Goal: Task Accomplishment & Management: Complete application form

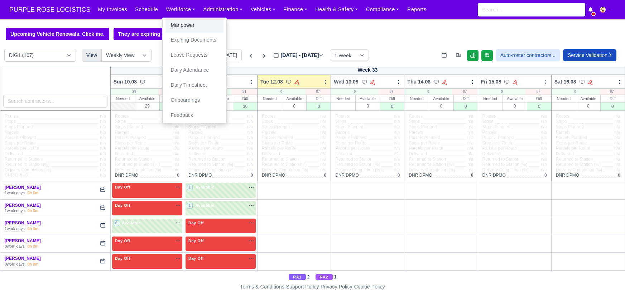
click at [175, 23] on link "Manpower" at bounding box center [195, 25] width 58 height 15
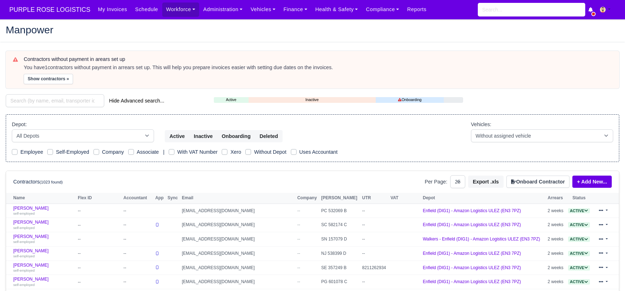
select select "25"
click at [54, 102] on input "search" at bounding box center [55, 100] width 99 height 13
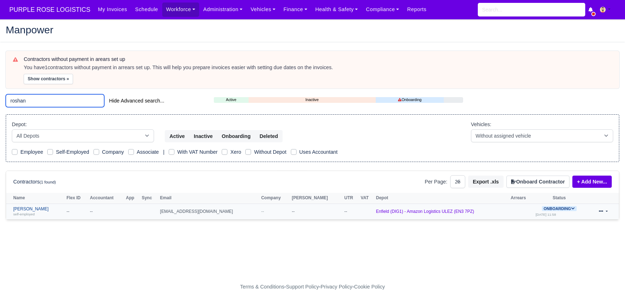
type input "roshan"
click at [27, 207] on link "Roshan Griffith self-employed" at bounding box center [38, 211] width 50 height 10
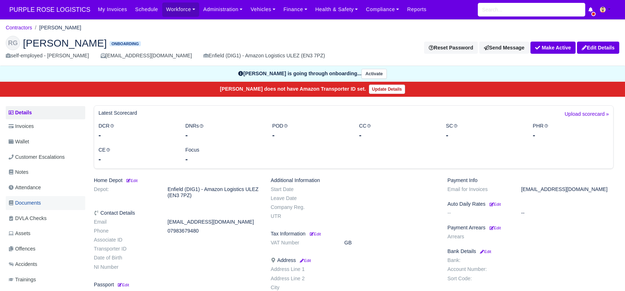
click at [25, 205] on span "Documents" at bounding box center [25, 203] width 32 height 8
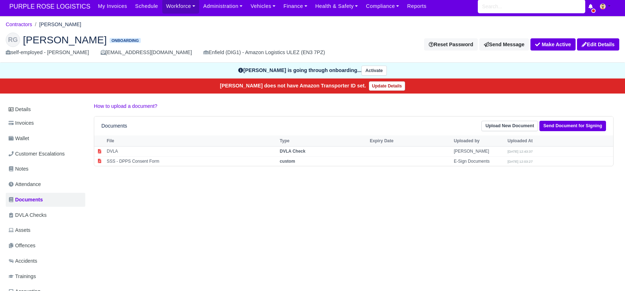
scroll to position [7, 0]
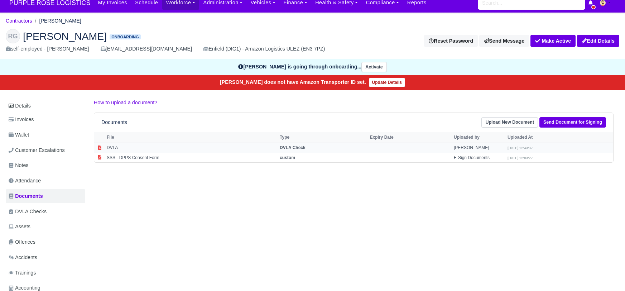
click at [302, 145] on strong "DVLA Check" at bounding box center [293, 147] width 26 height 5
select select "dvla-check"
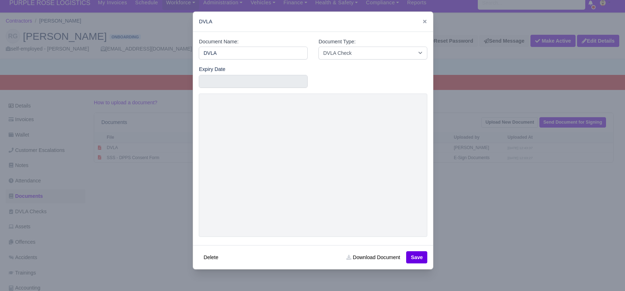
click at [452, 257] on div at bounding box center [312, 145] width 625 height 291
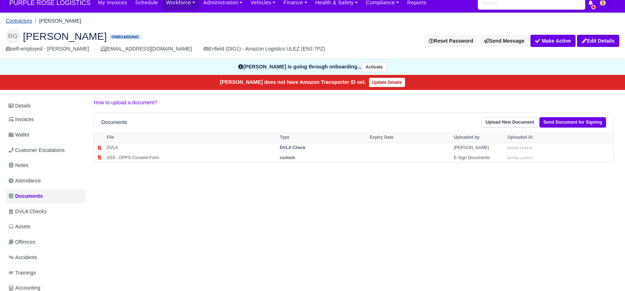
click at [18, 20] on link "Contractors" at bounding box center [19, 21] width 27 height 6
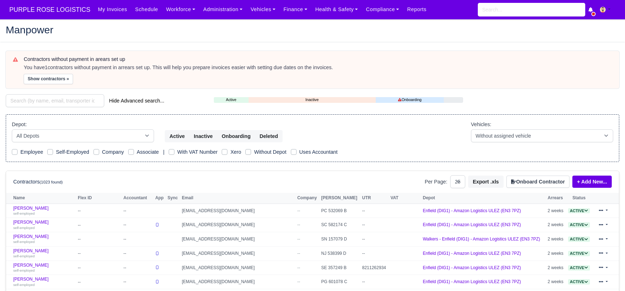
select select "25"
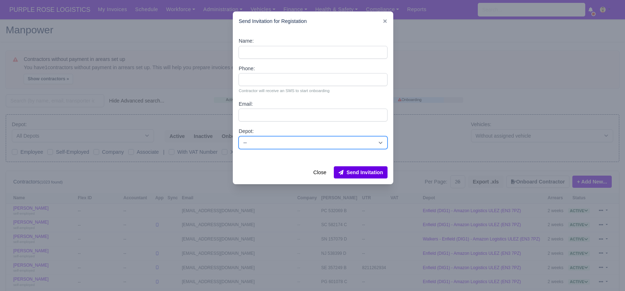
click at [309, 144] on select "-- Enfield (DIG1) - Amazon Logistics ULEZ (EN3 7PZ) Harlow (DHW1) - Amazon Logi…" at bounding box center [313, 142] width 149 height 13
select select "1"
click at [239, 136] on select "-- Enfield (DIG1) - Amazon Logistics ULEZ (EN3 7PZ) Harlow (DHW1) - Amazon Logi…" at bounding box center [313, 142] width 149 height 13
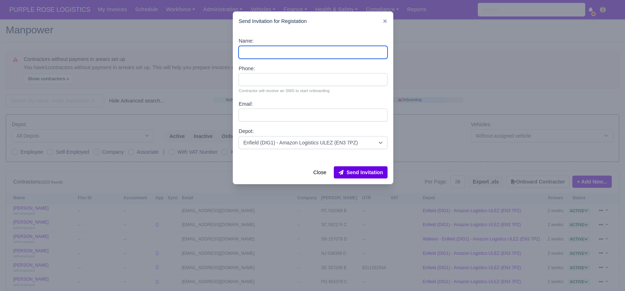
paste input "[PERSON_NAME]"
type input "[PERSON_NAME]"
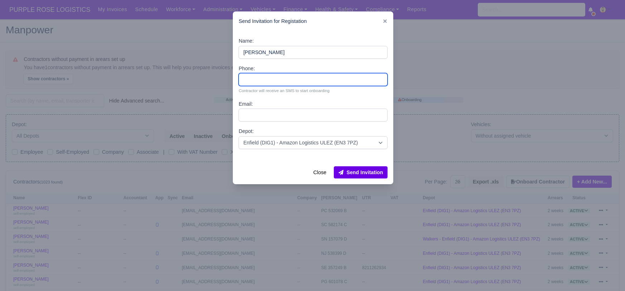
click at [263, 80] on input "Phone:" at bounding box center [313, 79] width 149 height 13
type input "07459564343"
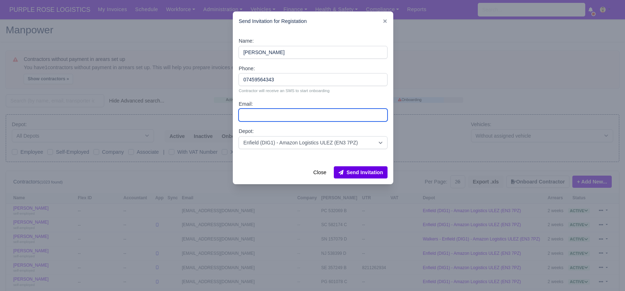
click at [258, 116] on input "Email:" at bounding box center [313, 115] width 149 height 13
paste input "[EMAIL_ADDRESS][DOMAIN_NAME]"
type input "[EMAIL_ADDRESS][DOMAIN_NAME]"
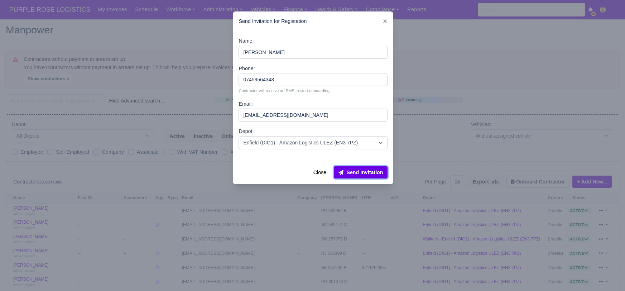
click at [354, 171] on button "Send Invitation" at bounding box center [361, 172] width 54 height 12
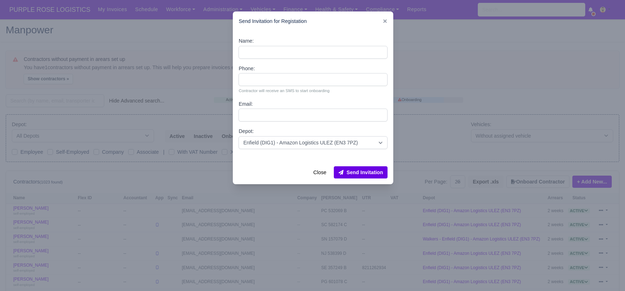
click at [64, 102] on div at bounding box center [312, 145] width 625 height 291
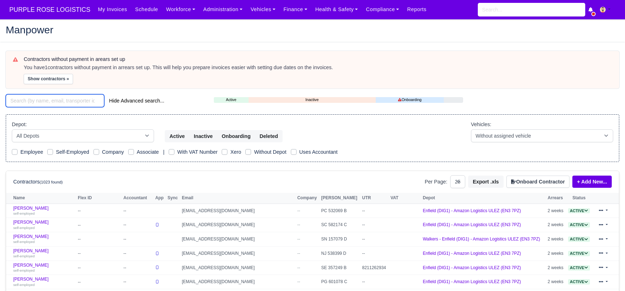
click at [58, 100] on input "search" at bounding box center [55, 100] width 99 height 13
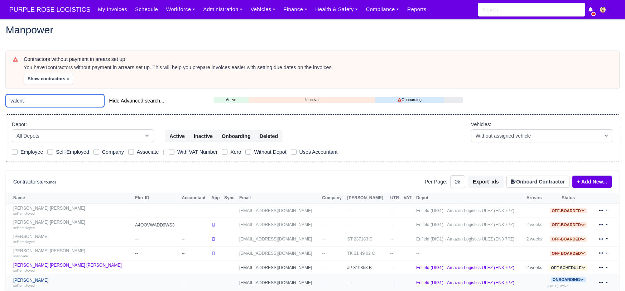
type input "valent"
click at [41, 279] on link "Blagovest Valentinov self-employed" at bounding box center [72, 283] width 118 height 10
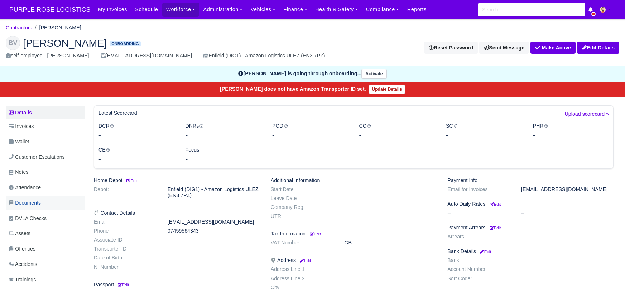
click at [32, 202] on span "Documents" at bounding box center [25, 203] width 32 height 8
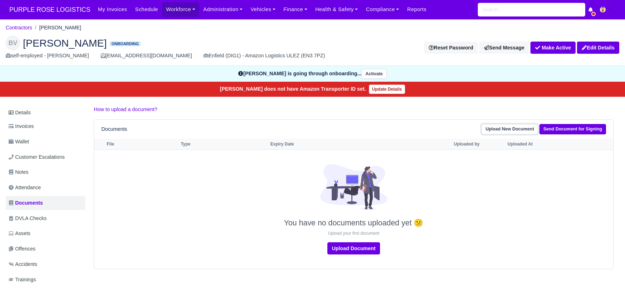
click at [523, 131] on link "Upload New Document" at bounding box center [510, 129] width 57 height 10
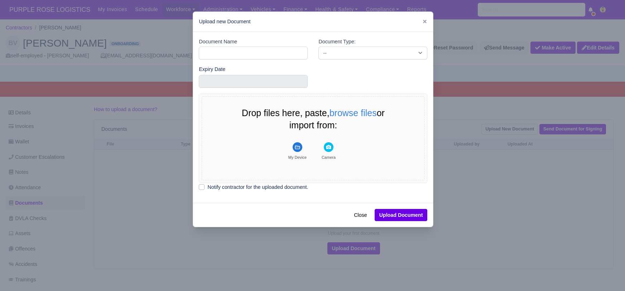
drag, startPoint x: 480, startPoint y: 193, endPoint x: 519, endPoint y: 161, distance: 50.4
click at [482, 192] on div at bounding box center [312, 145] width 625 height 291
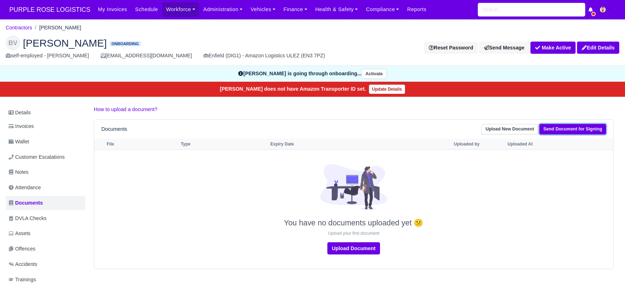
click at [553, 125] on link "Send Document for Signing" at bounding box center [573, 129] width 67 height 10
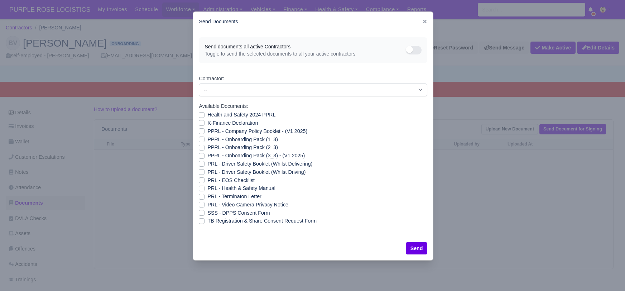
click at [208, 211] on label "SSS - DPPS Consent Form" at bounding box center [239, 213] width 62 height 8
click at [203, 211] on input "SSS - DPPS Consent Form" at bounding box center [202, 212] width 6 height 6
checkbox input "true"
click at [415, 247] on button "Send" at bounding box center [417, 248] width 22 height 12
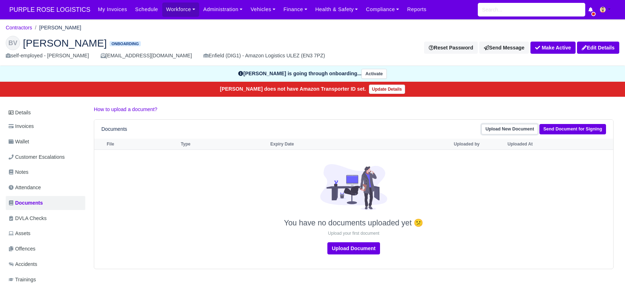
click at [521, 128] on link "Upload New Document" at bounding box center [510, 129] width 57 height 10
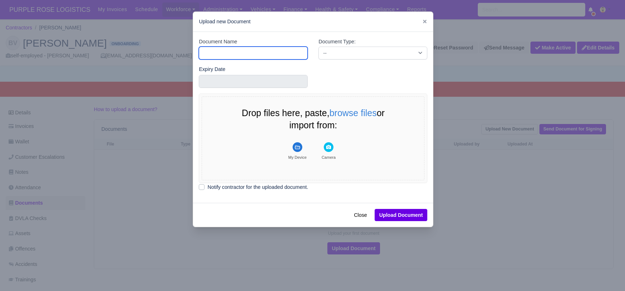
click at [231, 53] on input "Document Name" at bounding box center [253, 53] width 109 height 13
type input "DVLA"
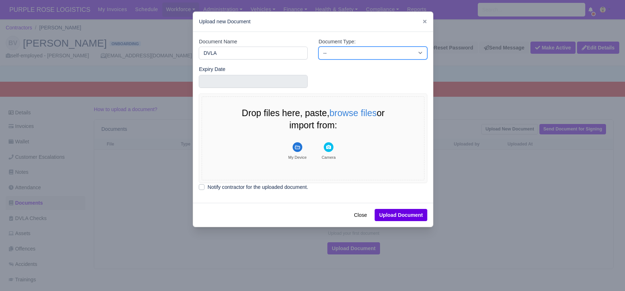
click at [339, 52] on select "-- Accounting Engagement Letter Age Verification Confirmation Background Check …" at bounding box center [373, 53] width 109 height 13
select select "dvla-check"
click at [319, 47] on select "-- Accounting Engagement Letter Age Verification Confirmation Background Check …" at bounding box center [373, 53] width 109 height 13
click at [303, 148] on button "My Device" at bounding box center [297, 151] width 31 height 25
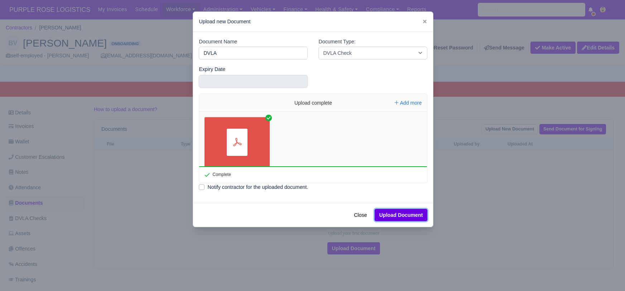
click at [394, 214] on button "Upload Document" at bounding box center [401, 215] width 53 height 12
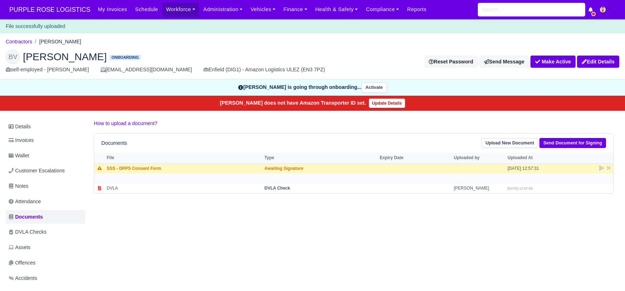
click at [161, 258] on div "Details Invoices Wallet Customer Escalations Notes Attendance Documents DVLA Ch…" at bounding box center [313, 239] width 614 height 241
click at [225, 227] on div "Details Invoices Wallet Customer Escalations Notes Attendance Documents DVLA Ch…" at bounding box center [313, 239] width 614 height 241
click at [17, 41] on link "Contractors" at bounding box center [19, 42] width 27 height 6
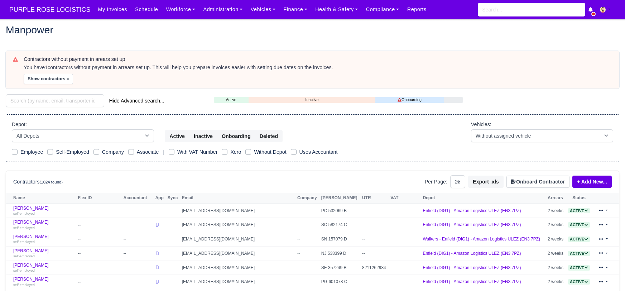
select select "25"
click at [220, 42] on div "Manpower" at bounding box center [312, 30] width 625 height 23
click at [235, 36] on div "Manpower" at bounding box center [312, 30] width 625 height 11
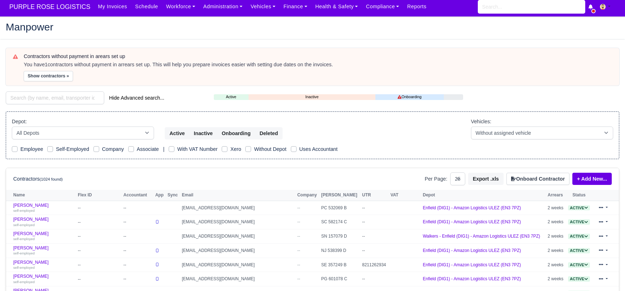
scroll to position [3, 0]
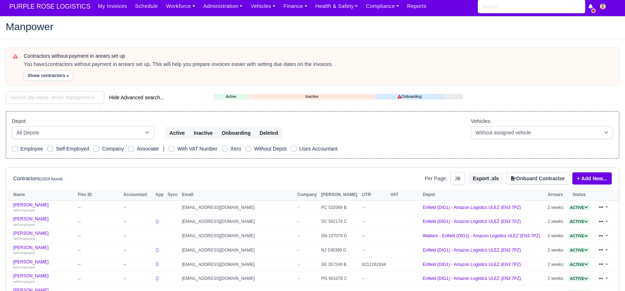
click at [186, 31] on h2 "Manpower" at bounding box center [313, 27] width 614 height 10
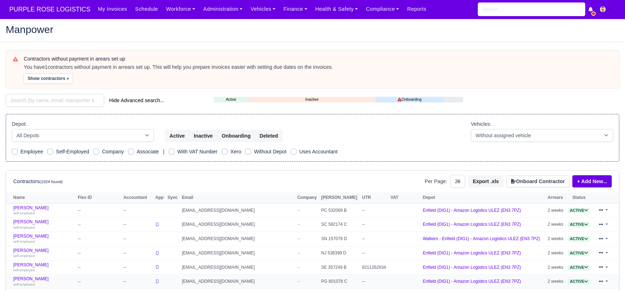
scroll to position [0, 0]
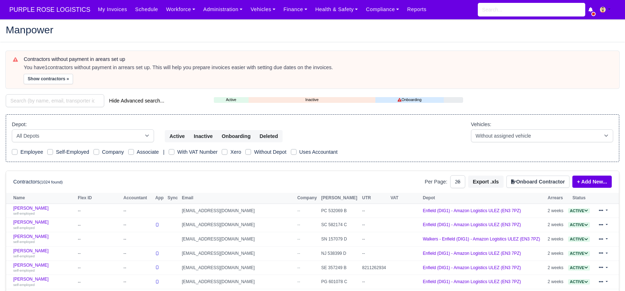
click at [243, 36] on div "Manpower" at bounding box center [312, 30] width 625 height 23
click at [247, 29] on h2 "Manpower" at bounding box center [313, 30] width 614 height 10
click at [541, 180] on button "Onboard Contractor" at bounding box center [538, 182] width 63 height 12
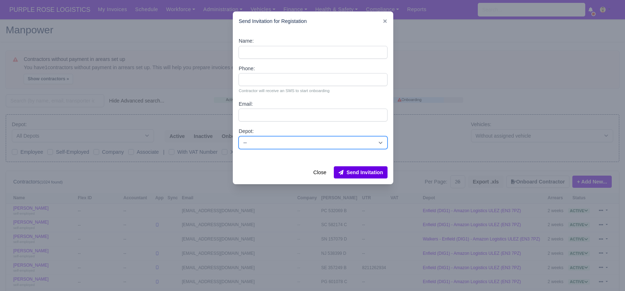
click at [277, 142] on select "-- Enfield (DIG1) - Amazon Logistics ULEZ (EN3 7PZ) Harlow (DHW1) - Amazon Logi…" at bounding box center [313, 142] width 149 height 13
select select "4"
click at [239, 136] on select "-- Enfield (DIG1) - Amazon Logistics ULEZ (EN3 7PZ) Harlow (DHW1) - Amazon Logi…" at bounding box center [313, 142] width 149 height 13
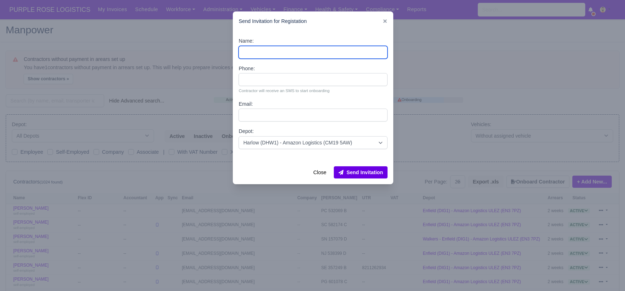
paste input "[PERSON_NAME]"
type input "[PERSON_NAME]"
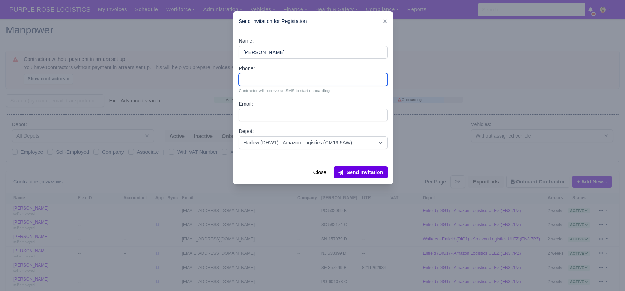
click at [256, 78] on input "Phone:" at bounding box center [313, 79] width 149 height 13
paste input "[EMAIL_ADDRESS][DOMAIN_NAME]"
type input "[EMAIL_ADDRESS][DOMAIN_NAME]"
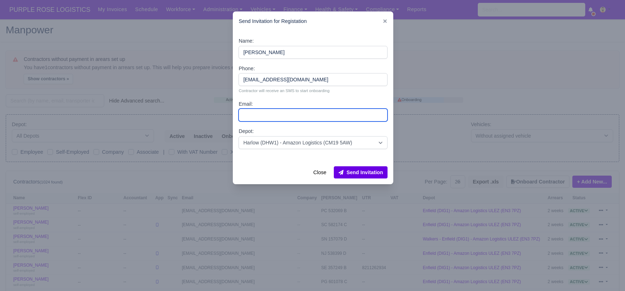
click at [273, 114] on input "Email:" at bounding box center [313, 115] width 149 height 13
click at [310, 115] on input "Email:" at bounding box center [313, 115] width 149 height 13
paste input "[EMAIL_ADDRESS][DOMAIN_NAME]"
type input "[EMAIL_ADDRESS][DOMAIN_NAME]"
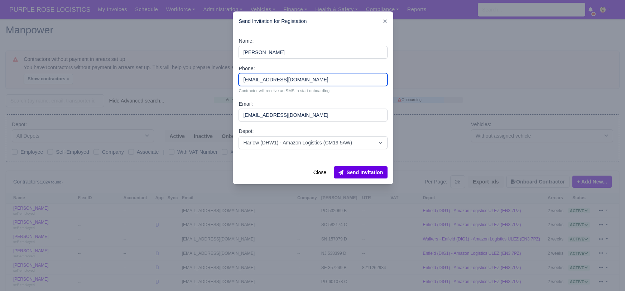
drag, startPoint x: 308, startPoint y: 79, endPoint x: 232, endPoint y: 75, distance: 75.4
click at [232, 75] on div "​ Send Invitation for Registation Name: Philip Sorby Phone: philipsorby0406@gma…" at bounding box center [312, 145] width 625 height 291
click at [298, 80] on input "Phone:" at bounding box center [313, 79] width 149 height 13
type input "o"
type input "07950250129"
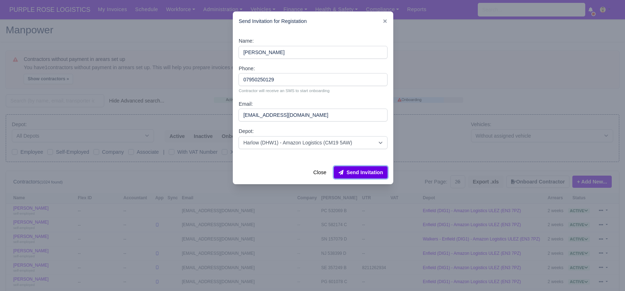
click at [370, 174] on button "Send Invitation" at bounding box center [361, 172] width 54 height 12
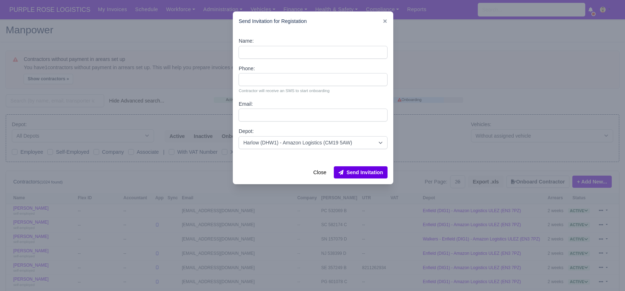
click at [457, 58] on div at bounding box center [312, 145] width 625 height 291
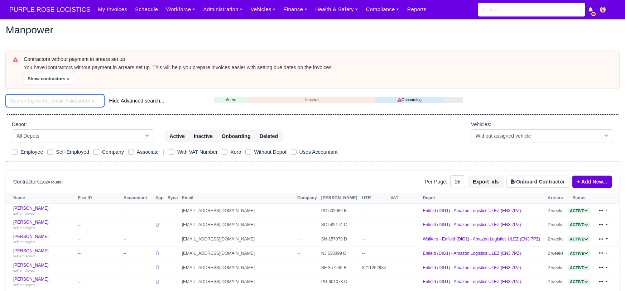
click at [47, 97] on input "search" at bounding box center [55, 100] width 99 height 13
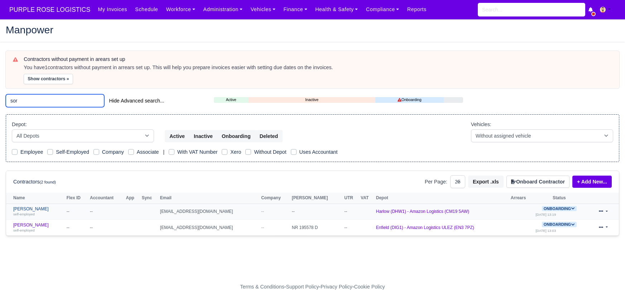
type input "sor"
click at [28, 206] on link "Philip Sorby self-employed" at bounding box center [38, 211] width 50 height 10
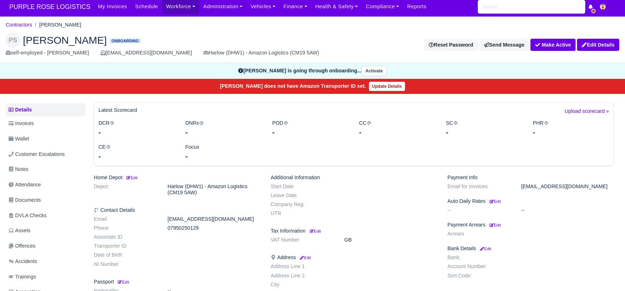
scroll to position [4, 0]
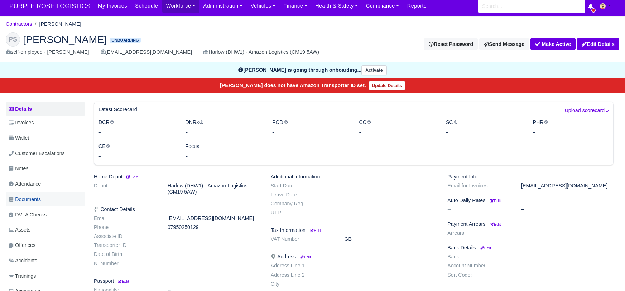
click at [29, 199] on span "Documents" at bounding box center [25, 199] width 32 height 8
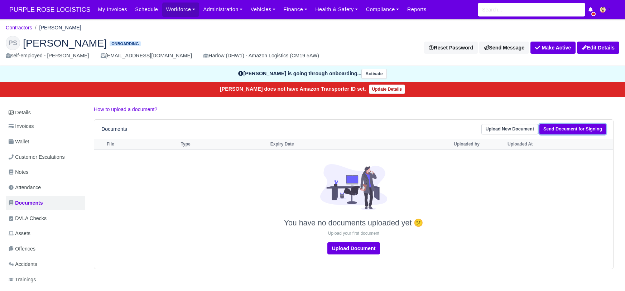
click at [566, 131] on link "Send Document for Signing" at bounding box center [573, 129] width 67 height 10
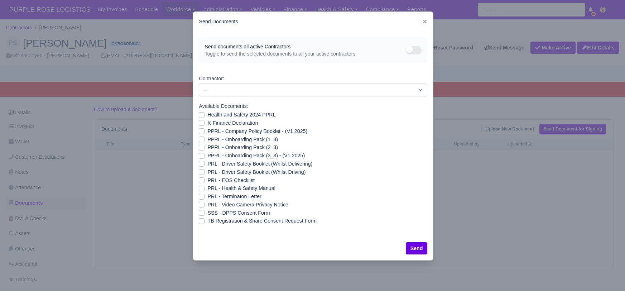
click at [208, 214] on label "SSS - DPPS Consent Form" at bounding box center [239, 213] width 62 height 8
click at [200, 214] on input "SSS - DPPS Consent Form" at bounding box center [202, 212] width 6 height 6
checkbox input "true"
click at [415, 246] on button "Send" at bounding box center [417, 248] width 22 height 12
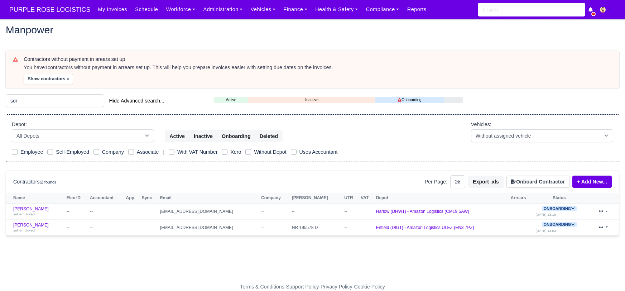
select select "25"
click at [571, 207] on icon at bounding box center [573, 208] width 4 height 4
click at [518, 230] on button "Deactivate" at bounding box center [530, 230] width 33 height 12
